Goal: Task Accomplishment & Management: Complete application form

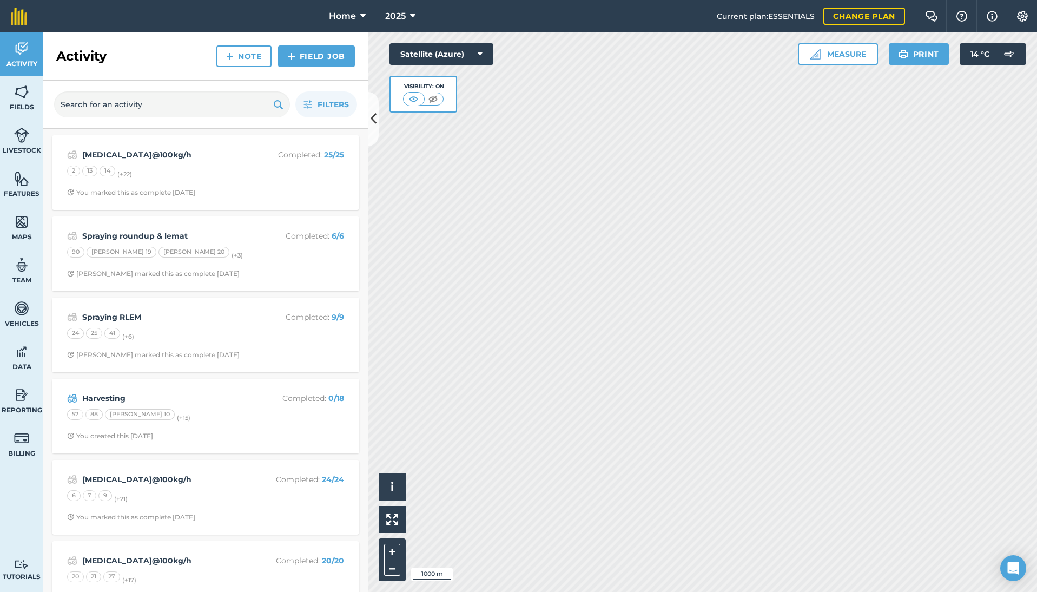
click at [309, 58] on link "Field Job" at bounding box center [316, 56] width 77 height 22
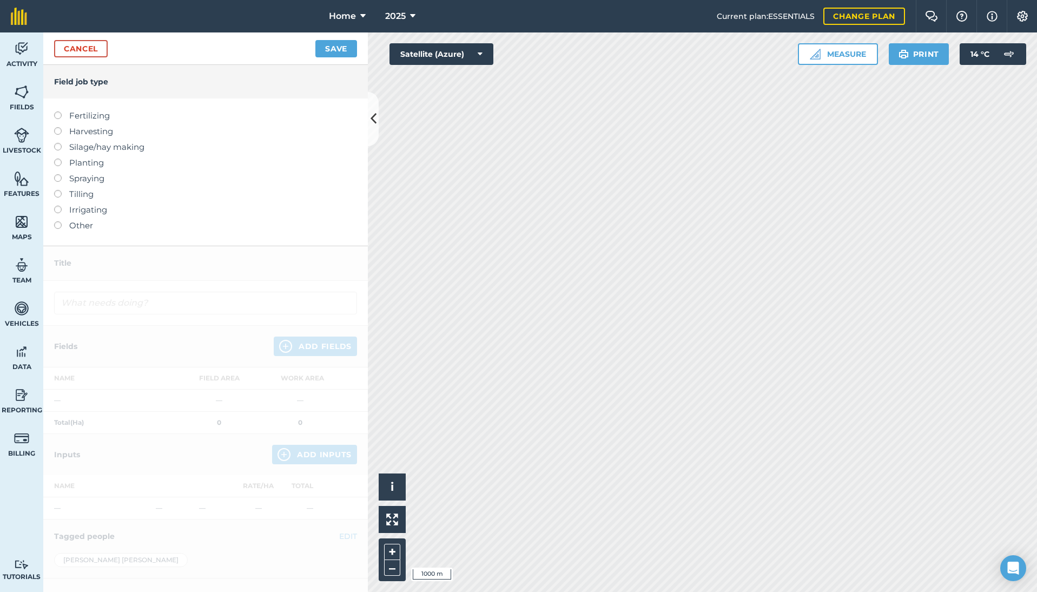
click at [56, 111] on label at bounding box center [61, 111] width 15 height 0
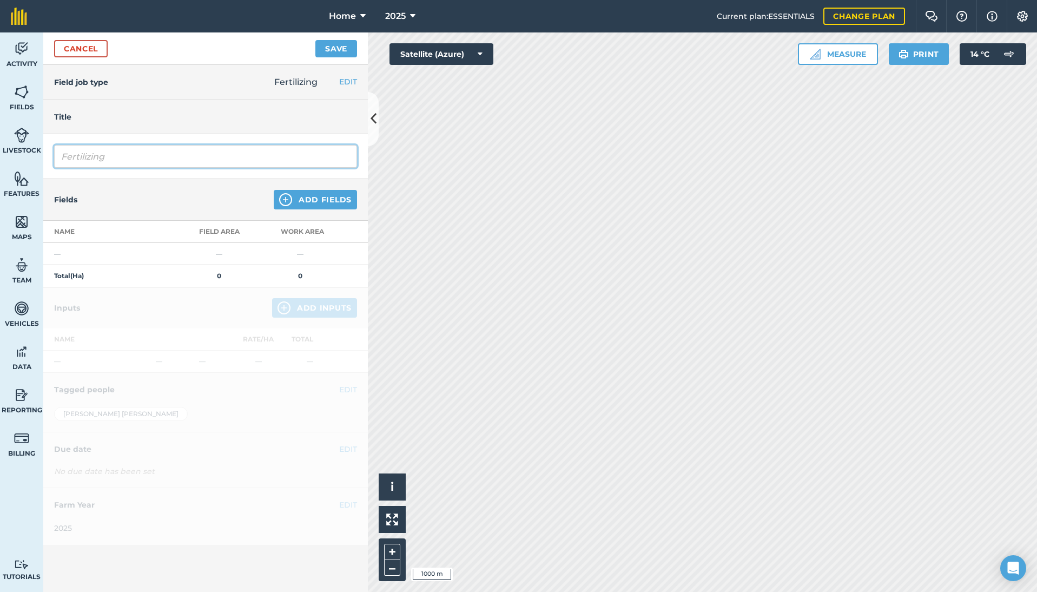
drag, startPoint x: 118, startPoint y: 156, endPoint x: 57, endPoint y: 160, distance: 61.2
click at [57, 160] on input "Fertilizing" at bounding box center [205, 156] width 303 height 23
type input "[MEDICAL_DATA]@100kg/h"
click at [347, 201] on button "Add Fields" at bounding box center [315, 199] width 83 height 19
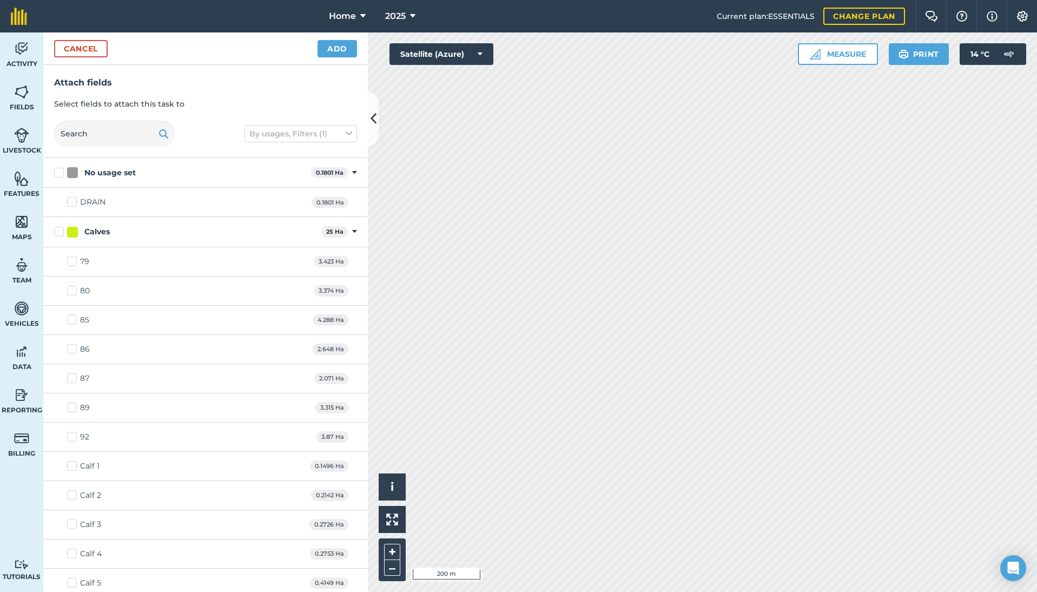
checkbox input "true"
click at [295, 236] on div "Activity Fields Livestock Features Maps Team Vehicles Data Reporting Billing Tu…" at bounding box center [518, 311] width 1037 height 559
checkbox input "true"
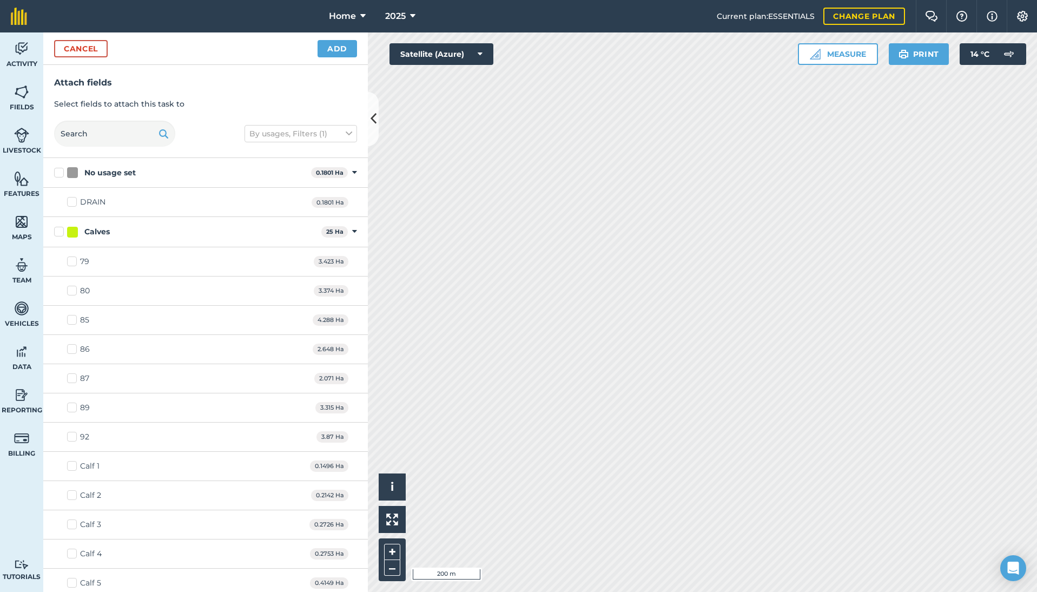
checkbox input "true"
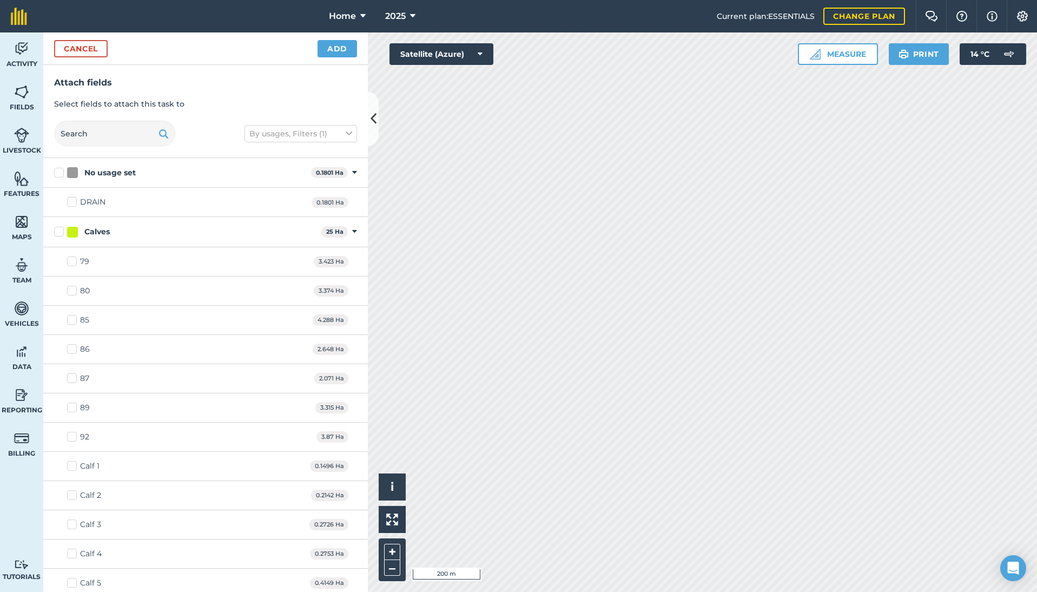
checkbox input "true"
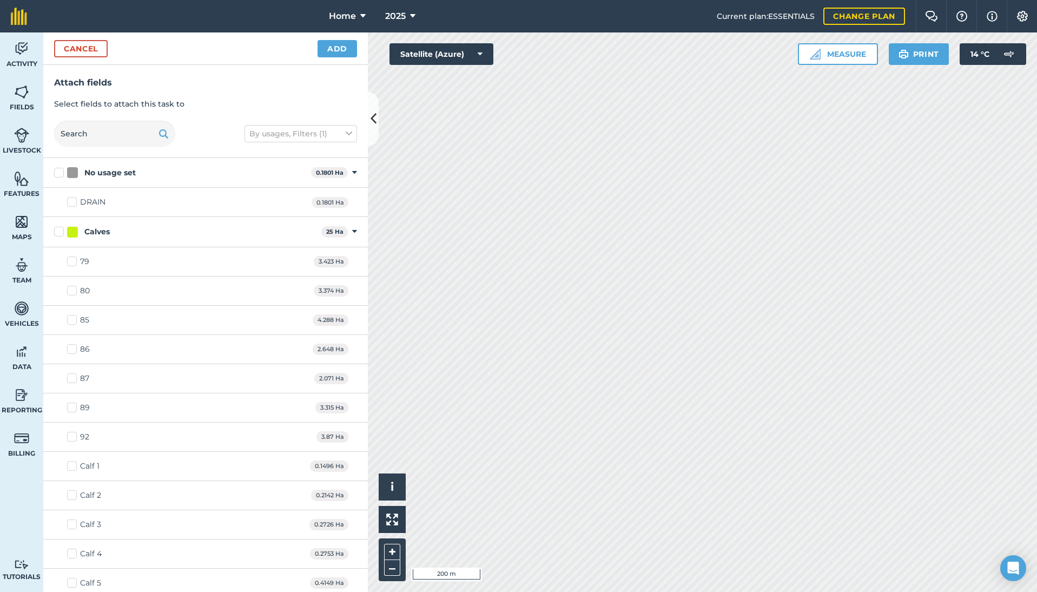
checkbox input "true"
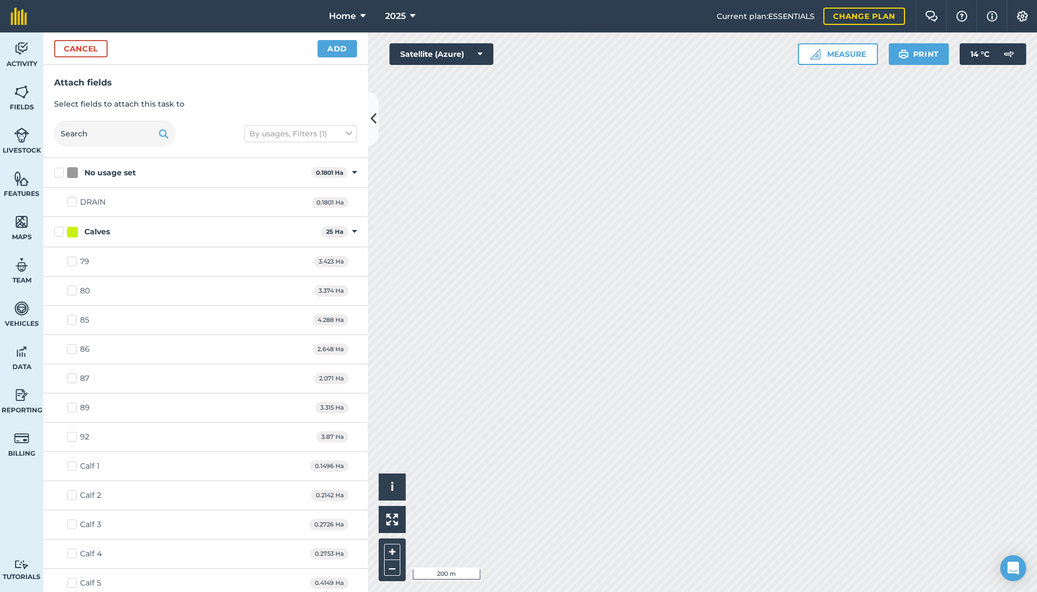
checkbox input "true"
click at [299, 206] on div "Activity Fields Livestock Features Maps Team Vehicles Data Reporting Billing Tu…" at bounding box center [518, 311] width 1037 height 559
checkbox input "true"
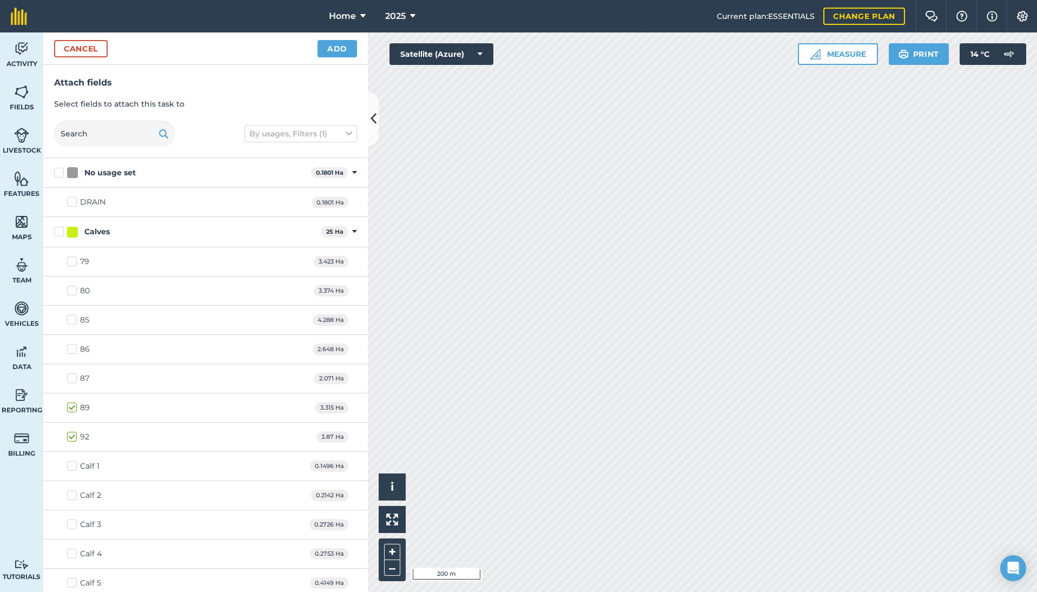
click at [326, 49] on button "Add" at bounding box center [337, 48] width 39 height 17
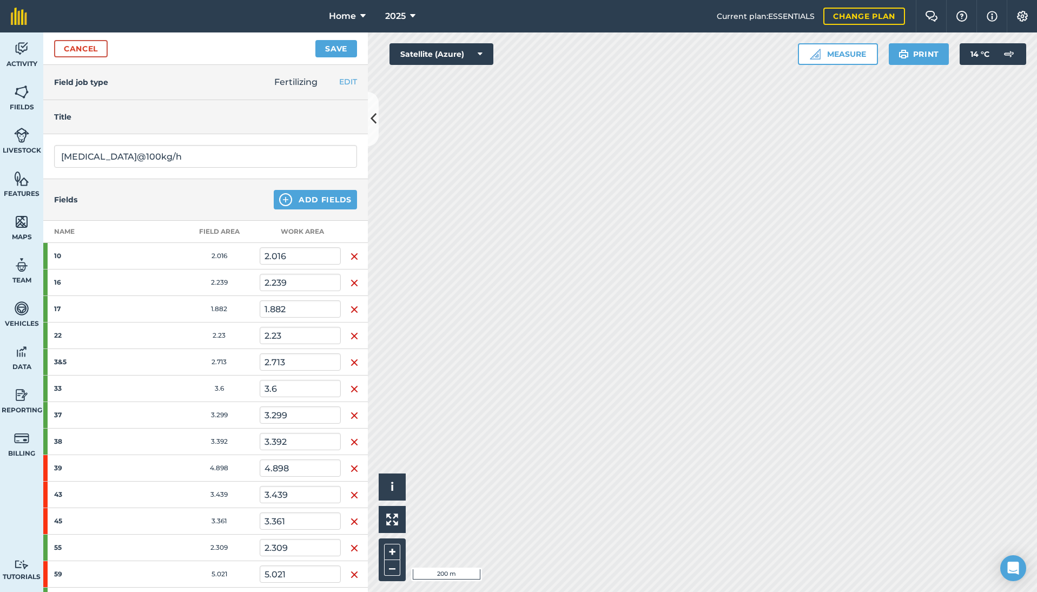
click at [326, 49] on button "Save" at bounding box center [336, 48] width 42 height 17
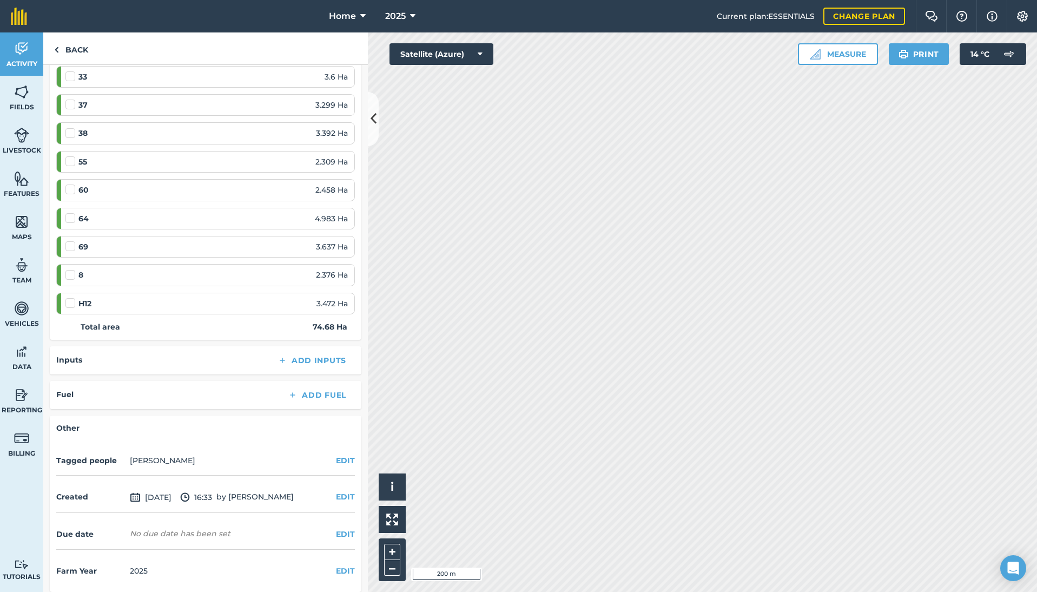
scroll to position [566, 0]
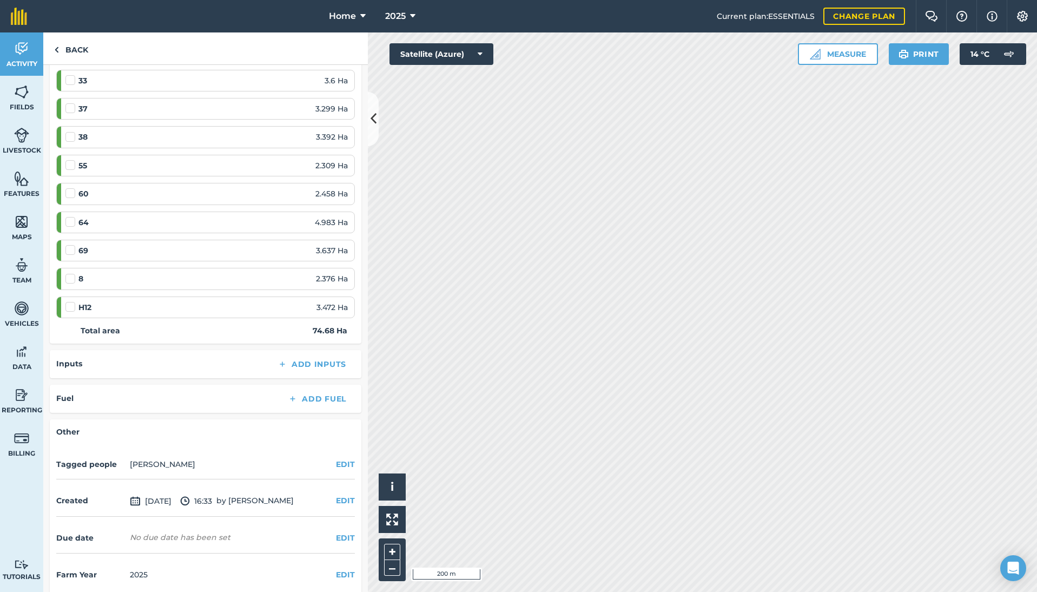
click at [344, 458] on button "EDIT" at bounding box center [345, 464] width 19 height 12
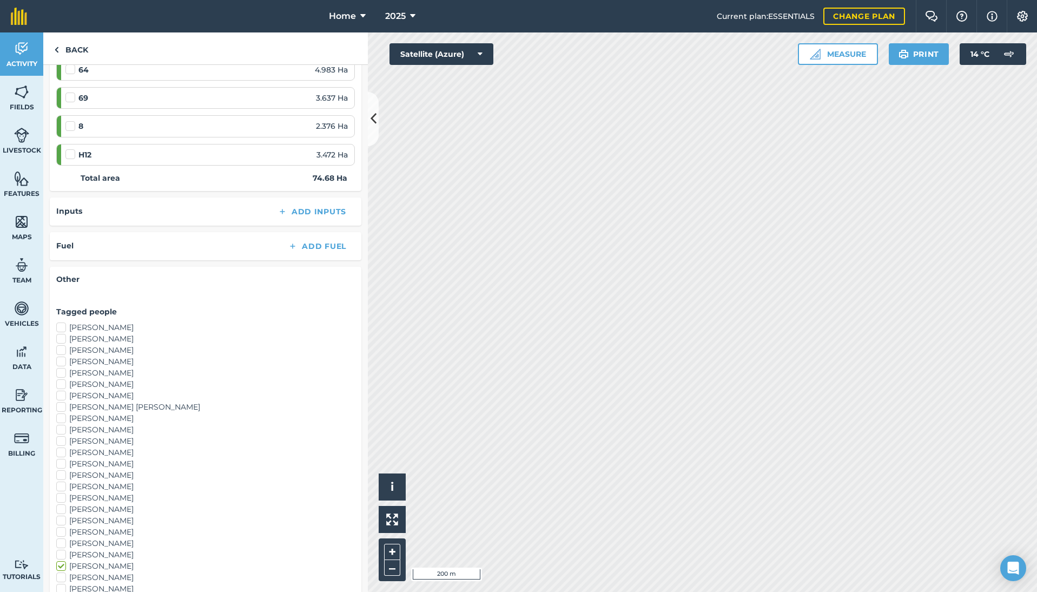
scroll to position [724, 0]
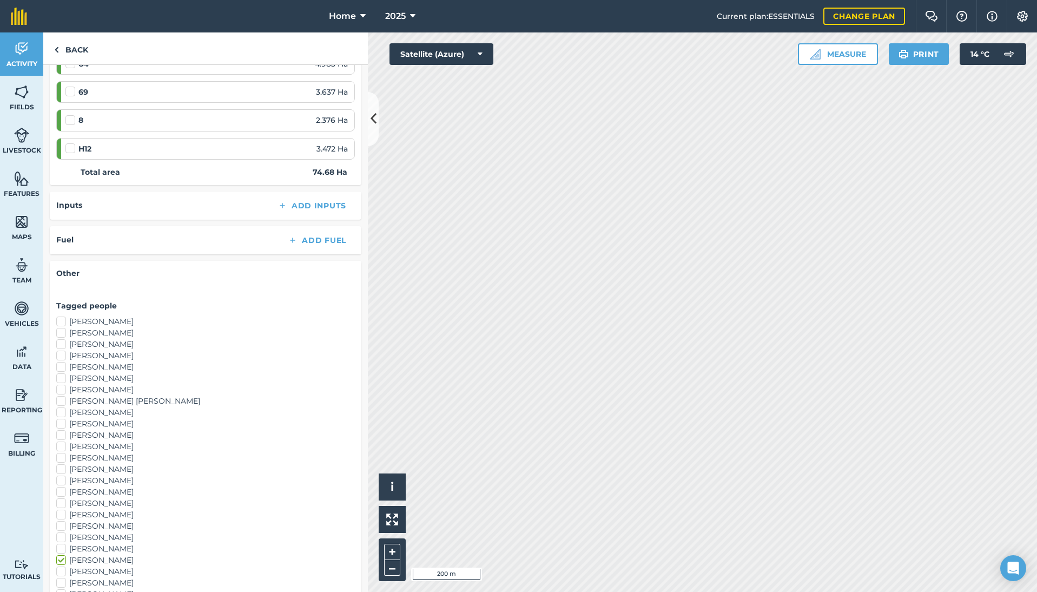
click at [64, 350] on label "[PERSON_NAME]" at bounding box center [205, 355] width 299 height 11
click at [63, 350] on input "[PERSON_NAME]" at bounding box center [59, 353] width 7 height 7
checkbox input "true"
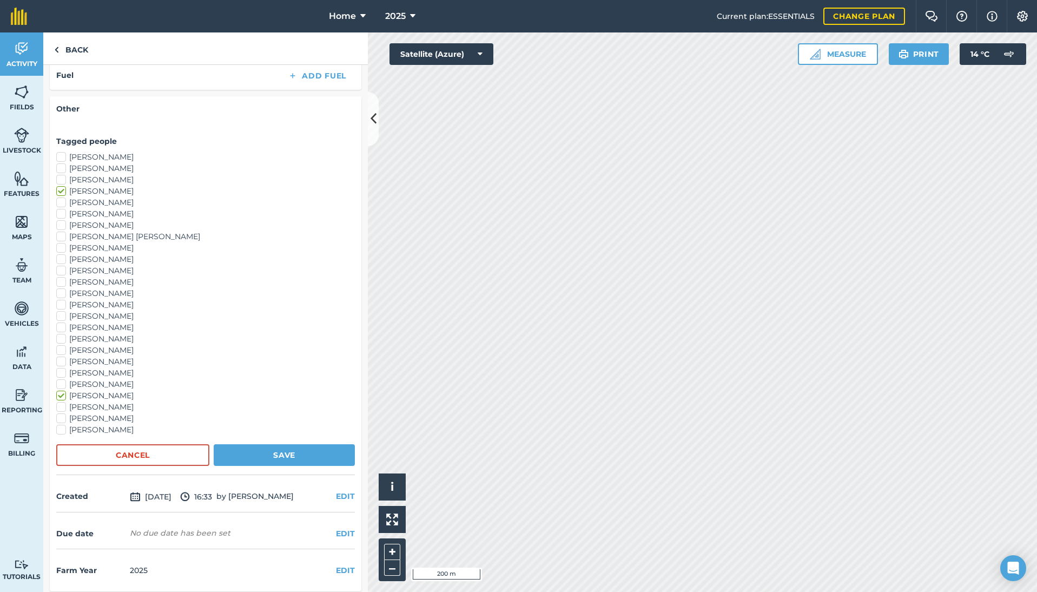
scroll to position [888, 0]
click at [294, 454] on button "Save" at bounding box center [284, 456] width 141 height 22
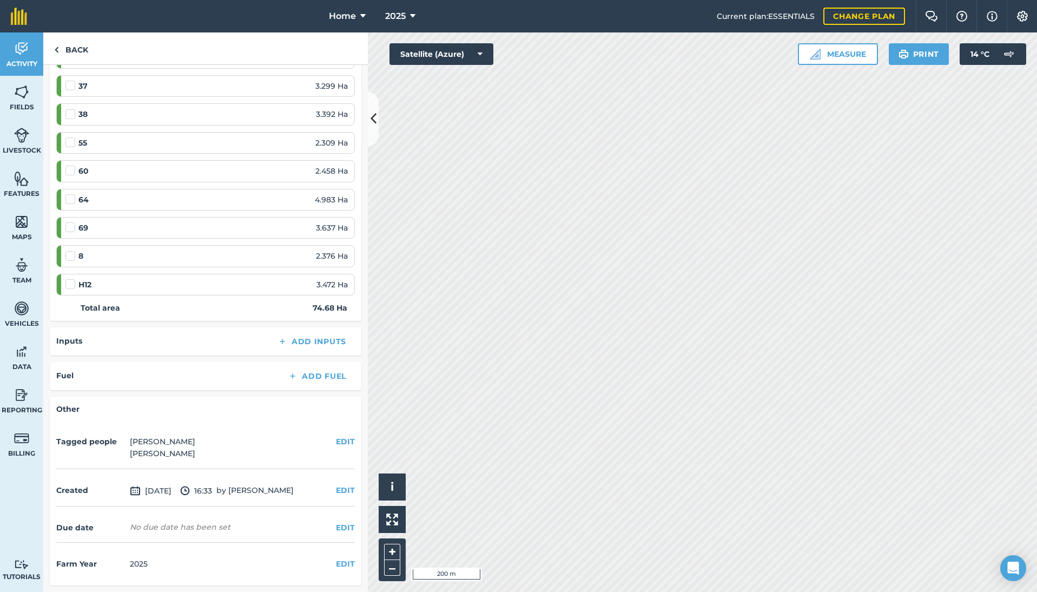
scroll to position [582, 0]
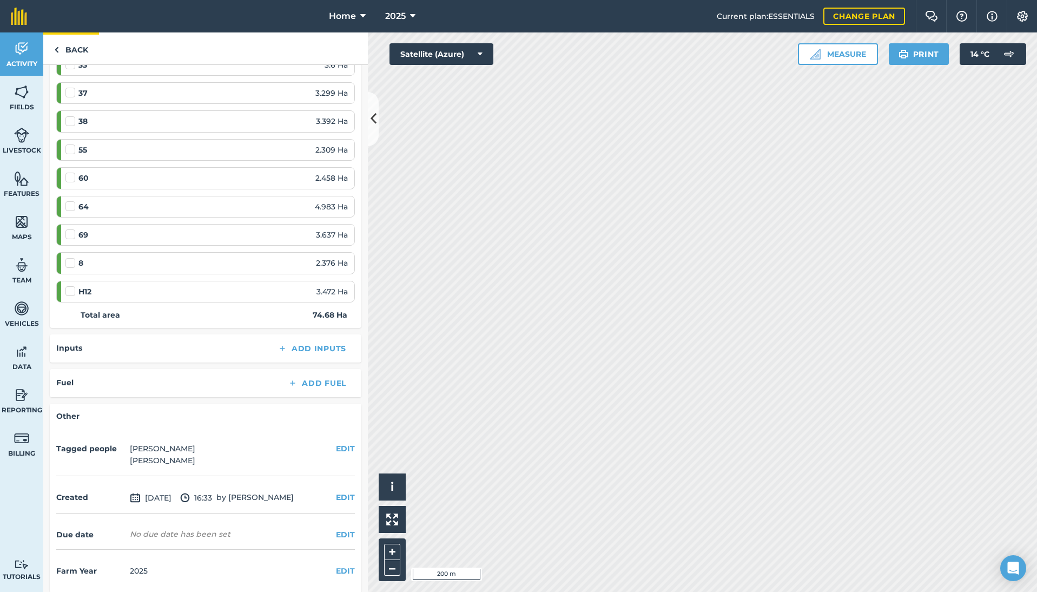
click at [78, 51] on link "Back" at bounding box center [71, 48] width 56 height 32
